Goal: Task Accomplishment & Management: Manage account settings

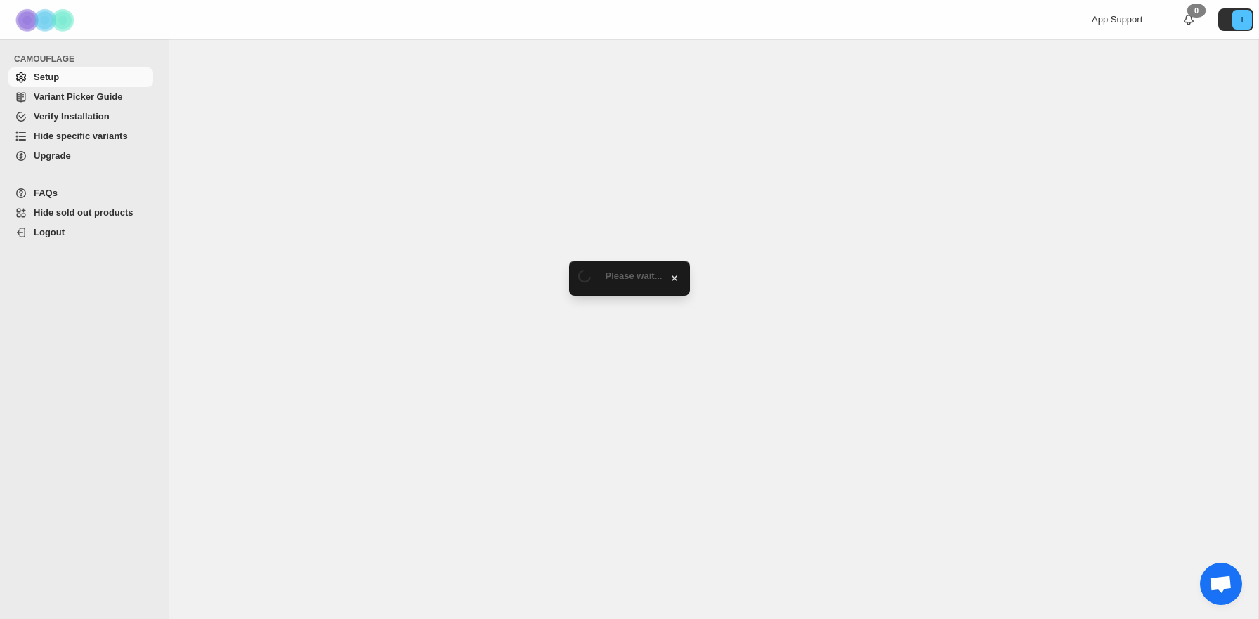
select select "******"
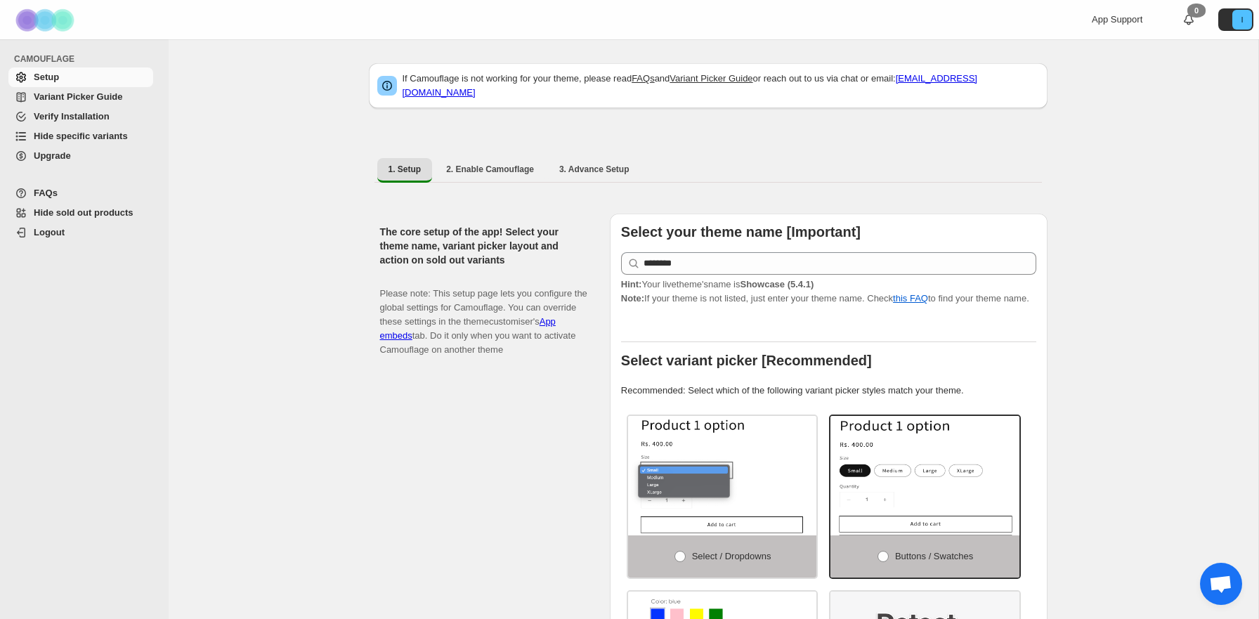
click at [85, 138] on span "Hide specific variants" at bounding box center [81, 136] width 94 height 11
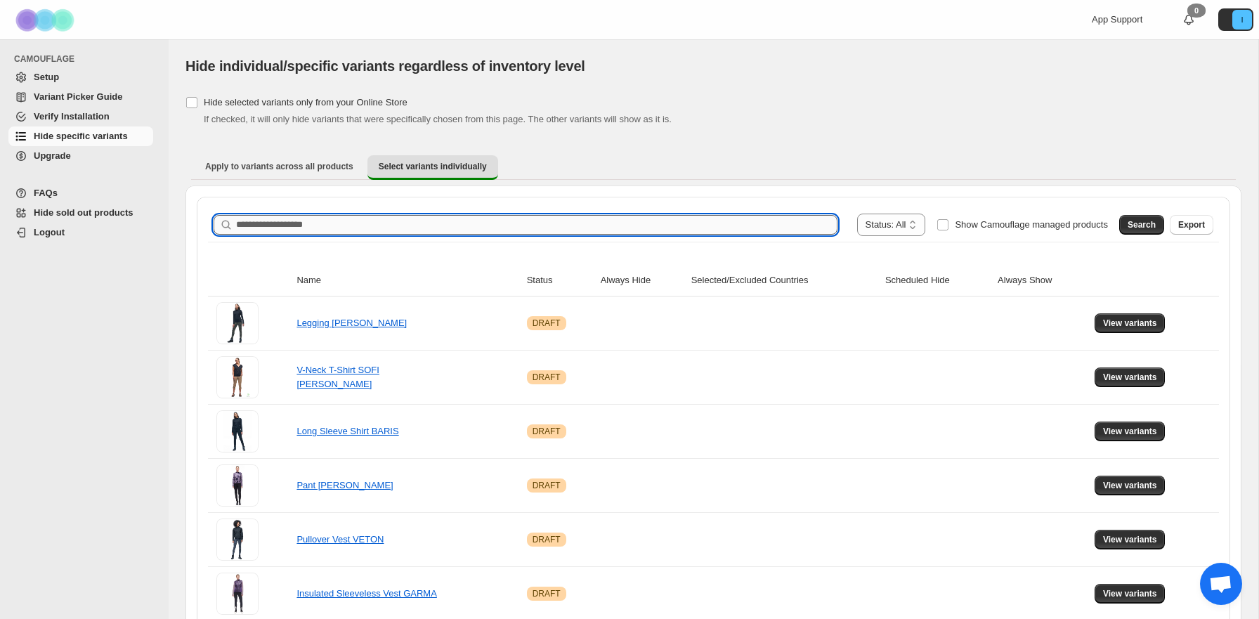
click at [489, 219] on input "Search product name" at bounding box center [536, 225] width 601 height 20
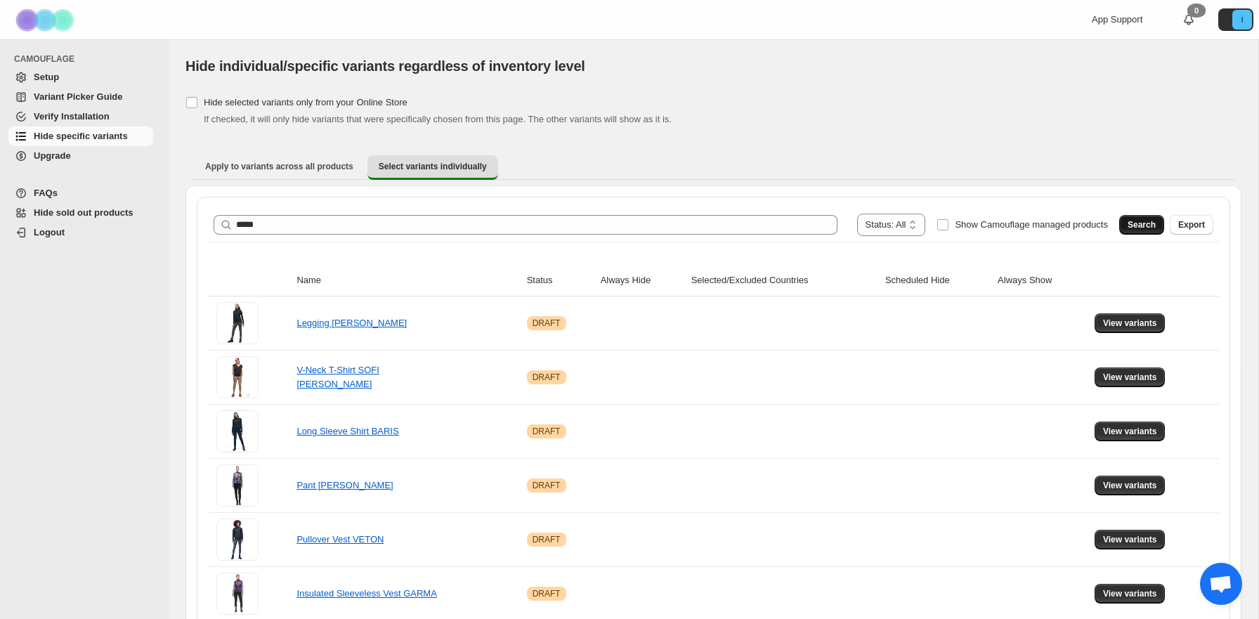
click at [1125, 224] on button "Search" at bounding box center [1141, 225] width 45 height 20
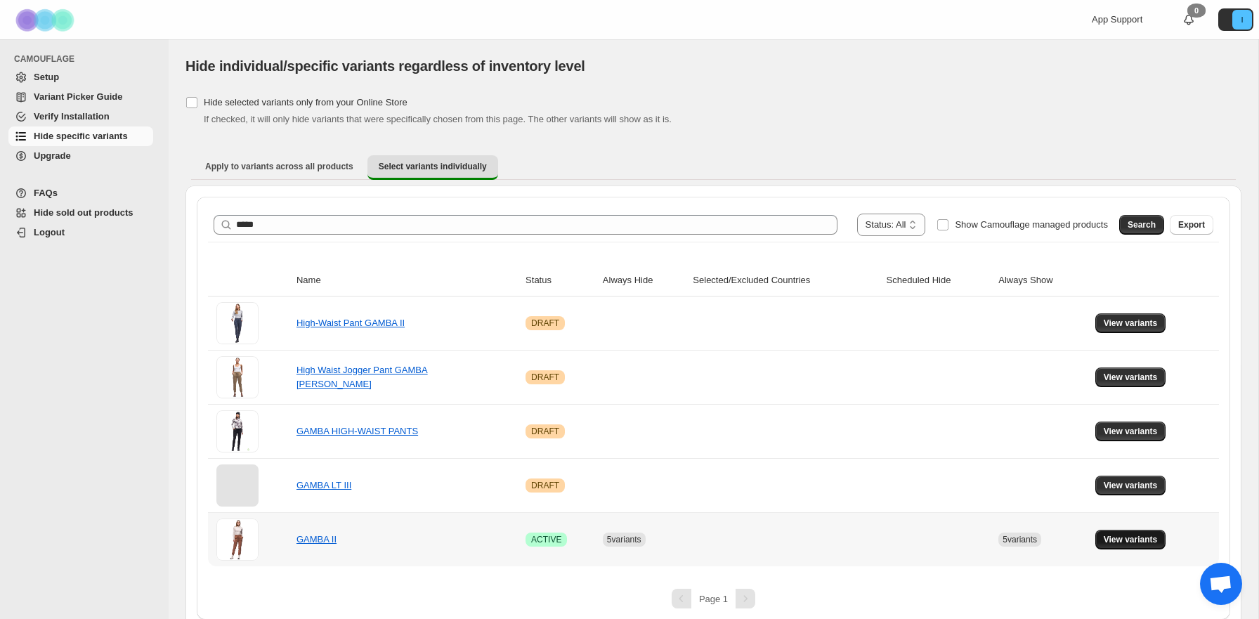
drag, startPoint x: 1116, startPoint y: 539, endPoint x: 1096, endPoint y: 539, distance: 19.7
click at [1116, 539] on span "View variants" at bounding box center [1130, 539] width 54 height 11
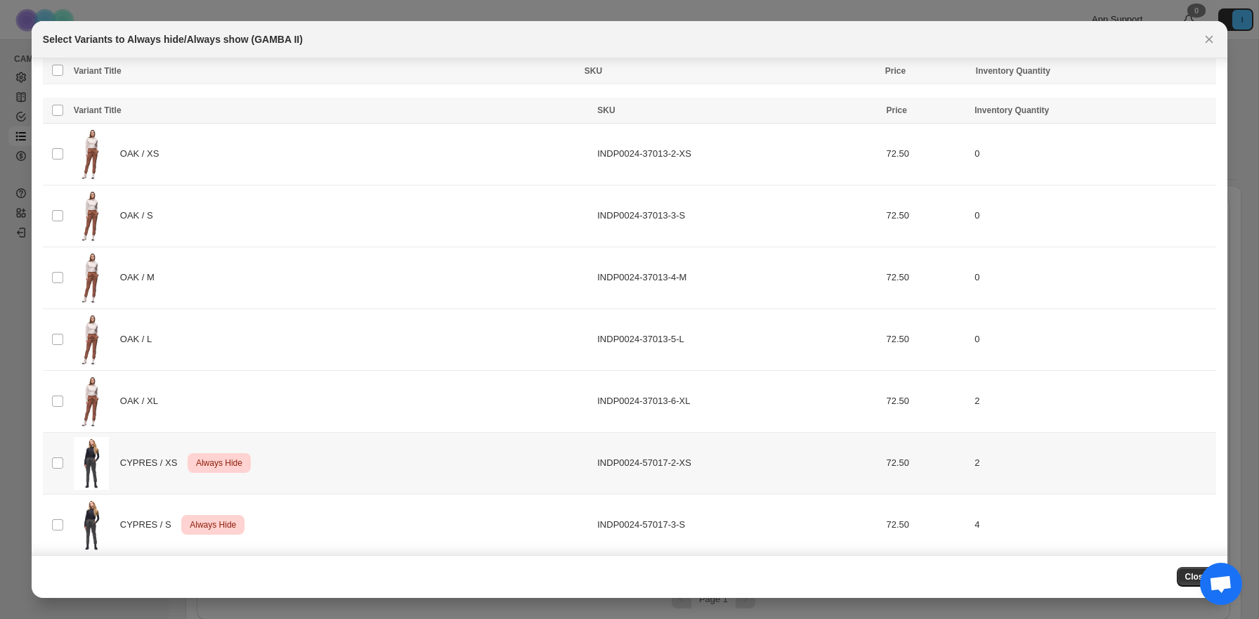
scroll to position [197, 0]
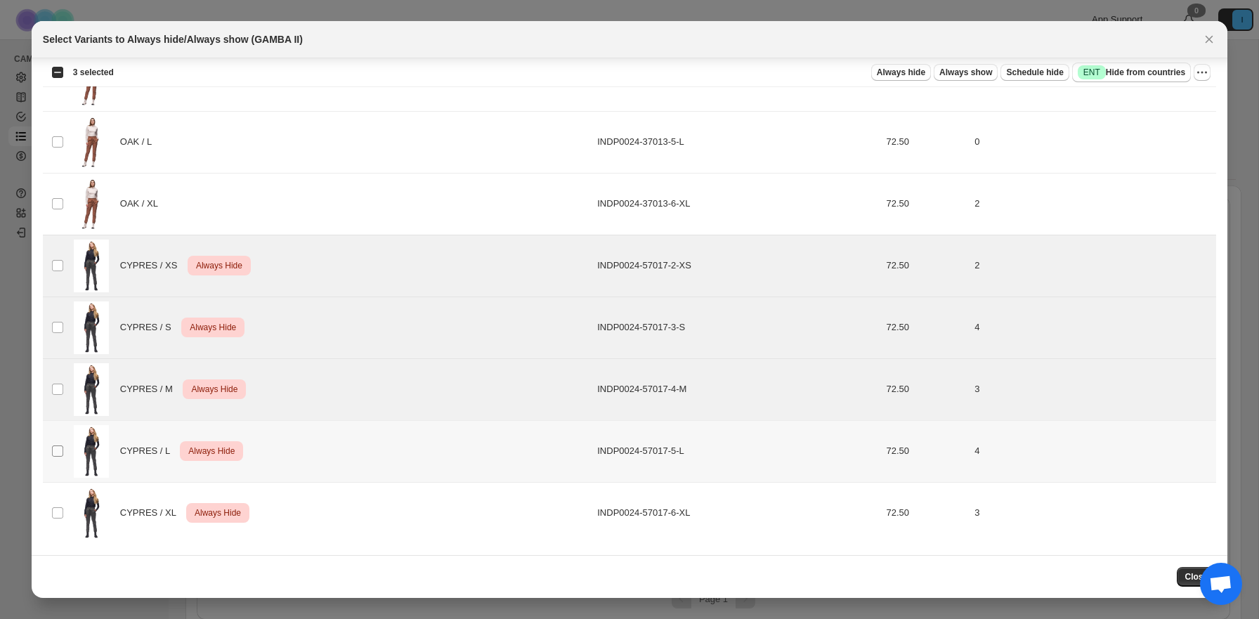
click at [59, 445] on td "Select product variant" at bounding box center [56, 451] width 27 height 62
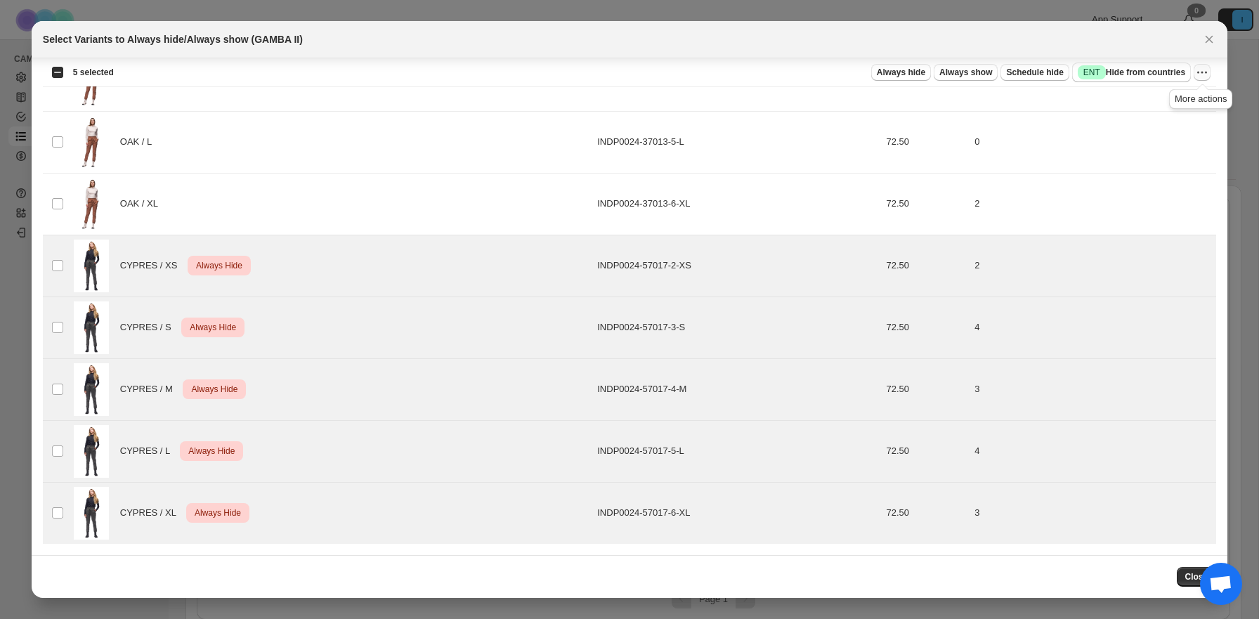
click at [1202, 74] on icon "More actions" at bounding box center [1202, 72] width 14 height 14
click at [1190, 105] on span "Undo always hide" at bounding box center [1151, 100] width 102 height 14
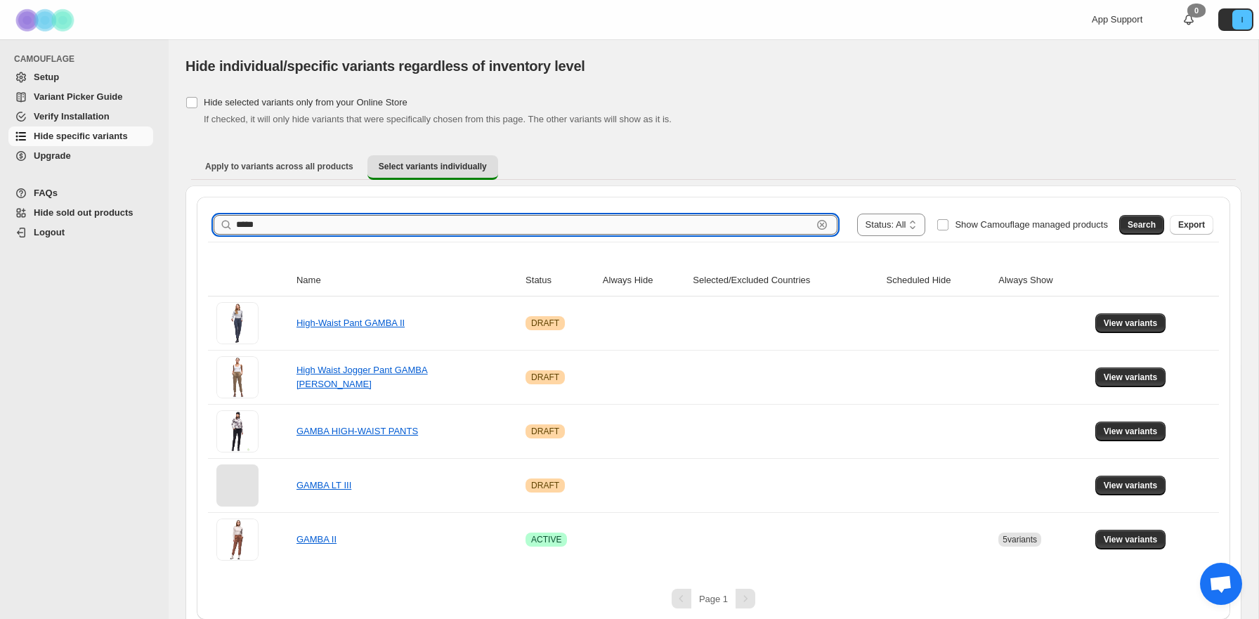
click at [452, 233] on input "*****" at bounding box center [524, 225] width 576 height 20
type input "**********"
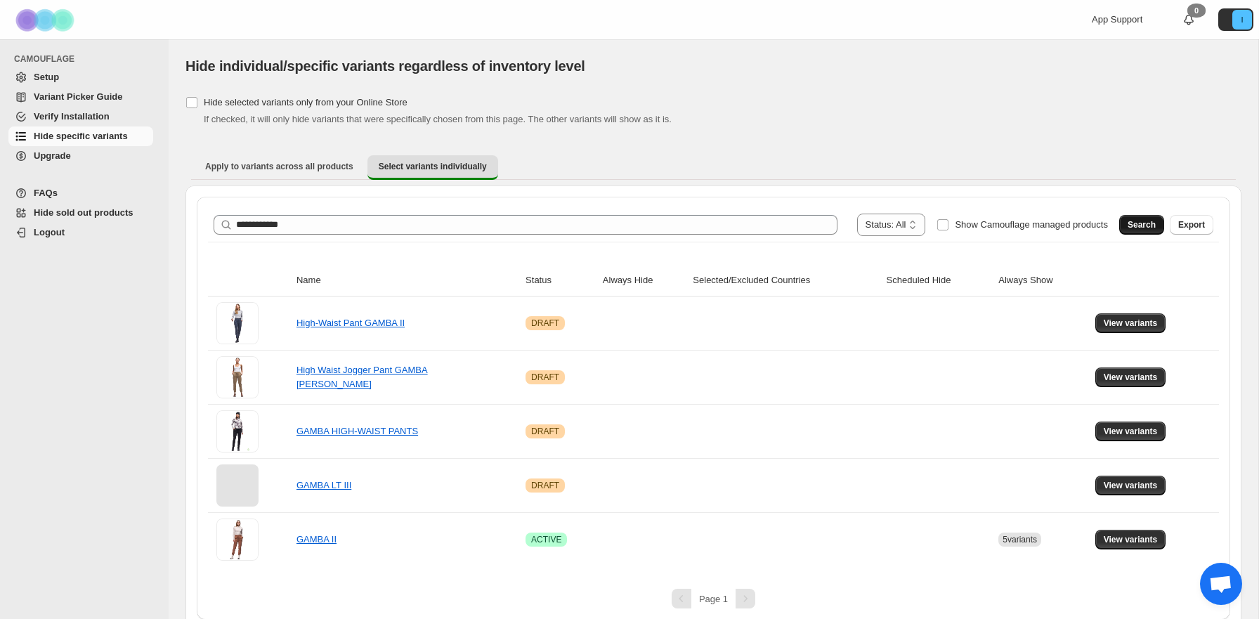
click at [1138, 223] on span "Search" at bounding box center [1141, 224] width 28 height 11
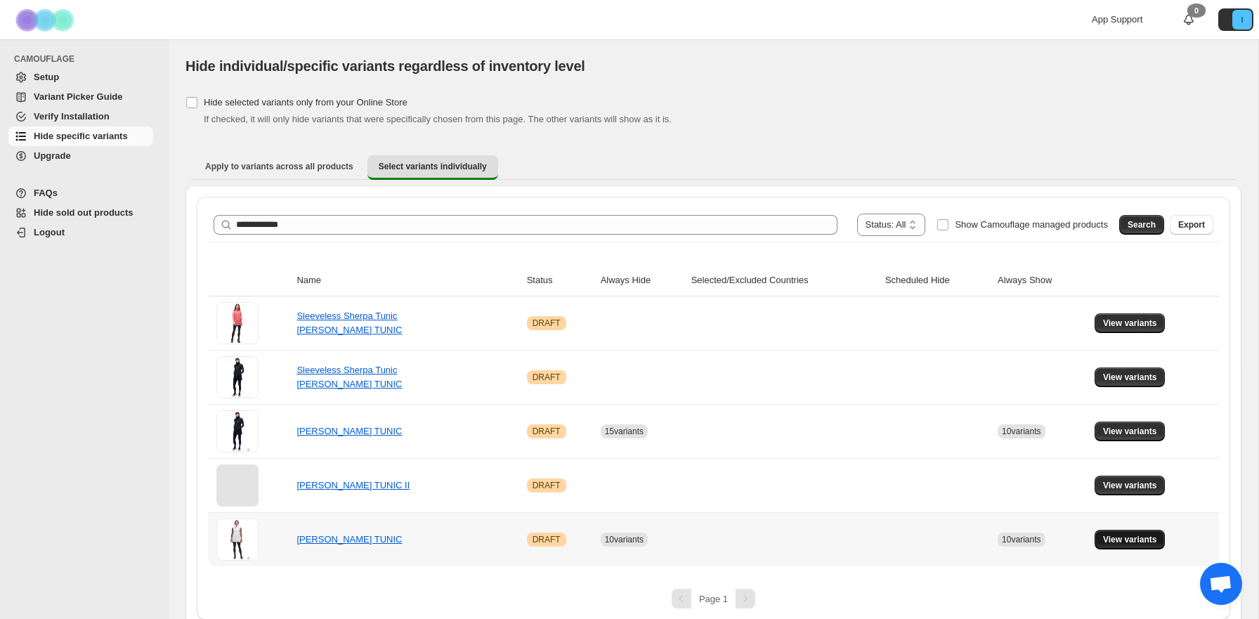
click at [1107, 543] on span "View variants" at bounding box center [1130, 539] width 54 height 11
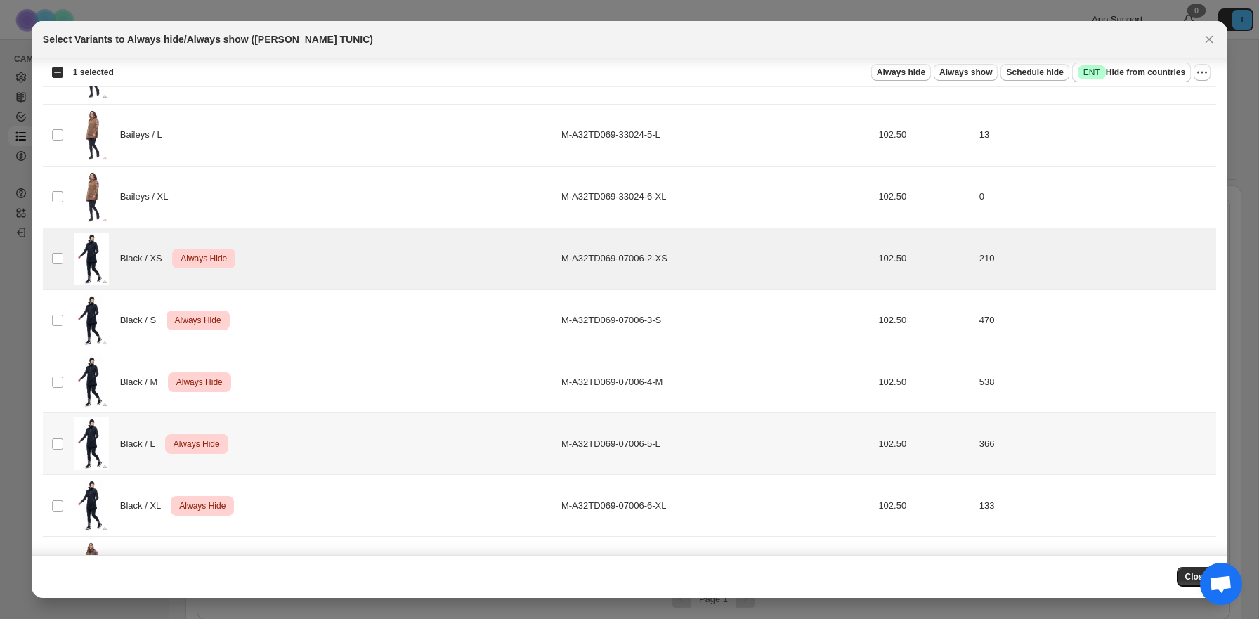
scroll to position [1124, 0]
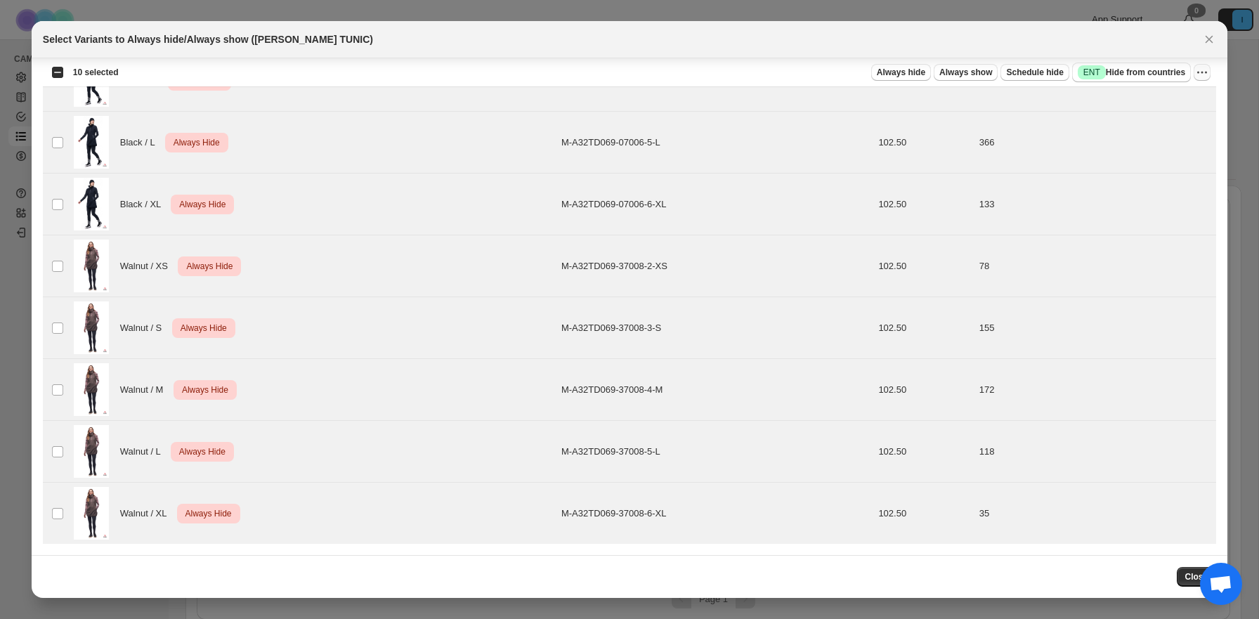
click at [1195, 70] on div "Always hide Always show Schedule hide Success ENT Hide from countries Always hi…" at bounding box center [670, 73] width 1081 height 20
click at [1200, 75] on icon "More actions" at bounding box center [1202, 72] width 14 height 14
click at [1177, 101] on span "Undo always hide" at bounding box center [1151, 100] width 102 height 14
